Goal: Navigation & Orientation: Go to known website

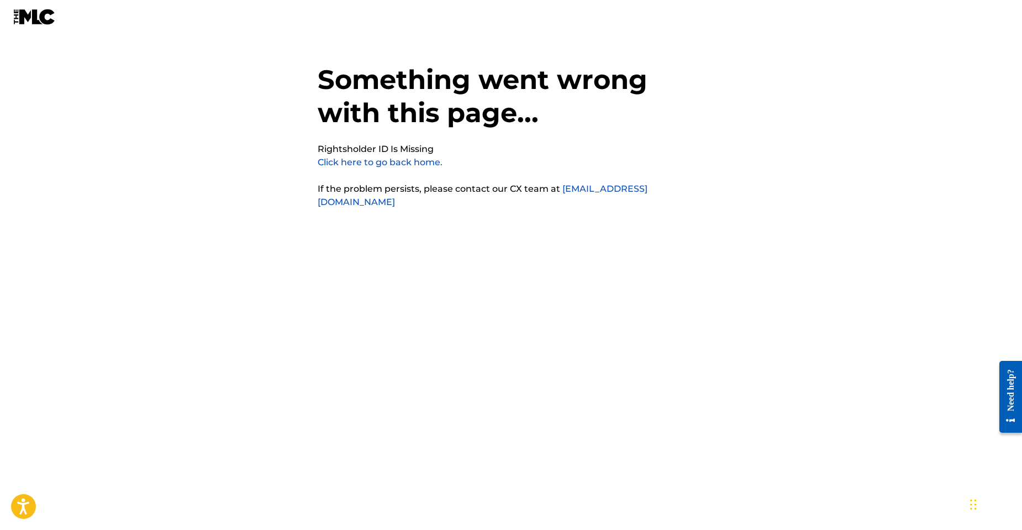
click at [407, 160] on link "Click here to go back home." at bounding box center [380, 162] width 125 height 10
